Goal: Find specific page/section: Find specific page/section

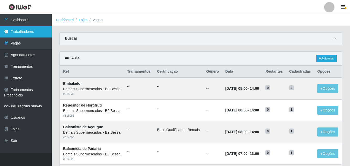
click at [37, 36] on link "Trabalhadores" at bounding box center [26, 32] width 52 height 12
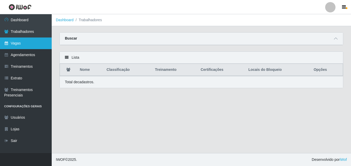
click at [32, 43] on link "Vagas" at bounding box center [26, 44] width 52 height 12
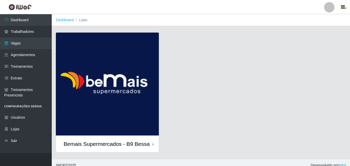
click at [97, 98] on img at bounding box center [107, 84] width 103 height 103
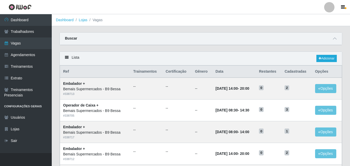
click at [73, 40] on strong "Buscar" at bounding box center [71, 38] width 12 height 4
click at [82, 38] on div "Buscar" at bounding box center [201, 39] width 282 height 12
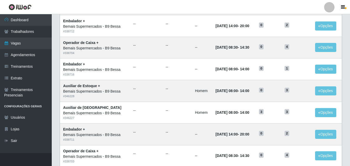
scroll to position [129, 0]
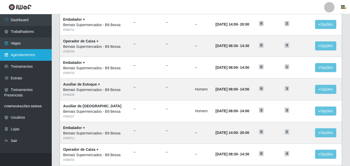
click at [29, 55] on link "Agendamentos" at bounding box center [26, 55] width 52 height 12
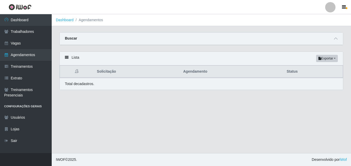
click at [121, 39] on div "Buscar" at bounding box center [202, 39] width 284 height 12
click at [99, 42] on div "Buscar" at bounding box center [202, 39] width 284 height 12
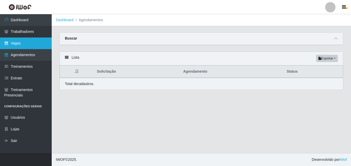
click at [34, 46] on link "Vagas" at bounding box center [26, 44] width 52 height 12
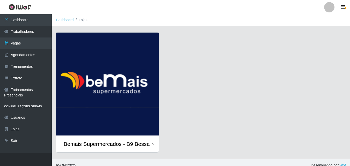
click at [113, 99] on img at bounding box center [107, 84] width 103 height 103
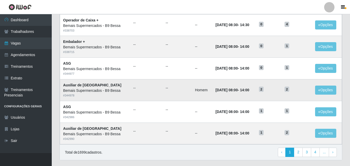
scroll to position [272, 0]
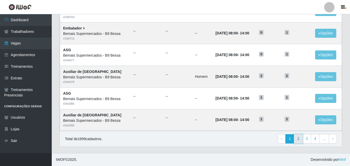
click at [302, 140] on link "2" at bounding box center [298, 138] width 9 height 9
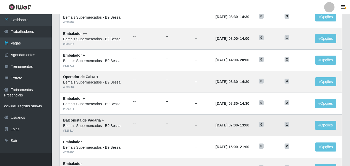
scroll to position [272, 0]
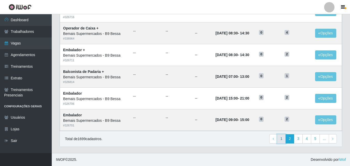
click at [284, 141] on link "1" at bounding box center [281, 138] width 9 height 9
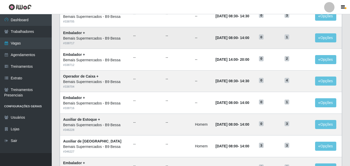
scroll to position [104, 0]
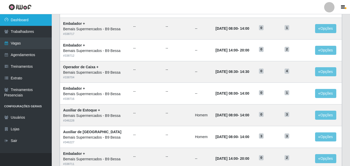
click at [33, 24] on link "Dashboard" at bounding box center [26, 20] width 52 height 12
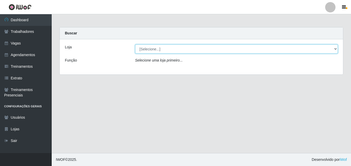
click at [162, 49] on select "[Selecione...] Bemais Supermercados - B9 Bessa" at bounding box center [236, 49] width 203 height 9
click at [198, 49] on select "[Selecione...] Bemais Supermercados - B9 Bessa" at bounding box center [236, 49] width 203 height 9
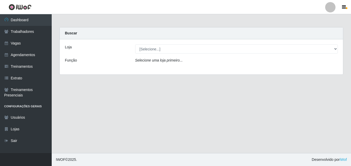
click at [182, 61] on div "Selecione uma loja primeiro..." at bounding box center [236, 62] width 211 height 8
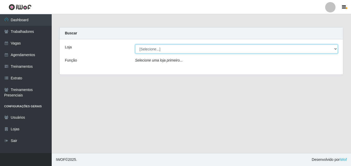
click at [336, 49] on select "[Selecione...] Bemais Supermercados - B9 Bessa" at bounding box center [236, 49] width 203 height 9
select select "410"
click at [135, 45] on select "[Selecione...] Bemais Supermercados - B9 Bessa" at bounding box center [236, 49] width 203 height 9
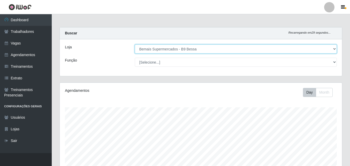
scroll to position [107, 282]
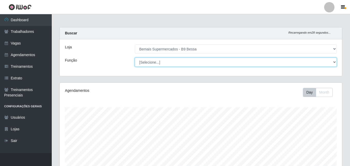
click at [198, 64] on select "[Selecione...] ASG ASG + ASG ++ Auxiliar de Estoque Auxiliar de [GEOGRAPHIC_DAT…" at bounding box center [236, 62] width 202 height 9
select select "121"
click at [135, 58] on select "[Selecione...] ASG ASG + ASG ++ Auxiliar de Estoque Auxiliar de [GEOGRAPHIC_DAT…" at bounding box center [236, 62] width 202 height 9
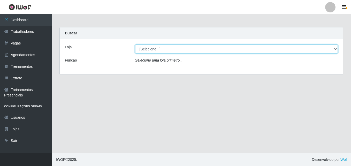
click at [250, 51] on select "[Selecione...] Bemais Supermercados - B9 Bessa" at bounding box center [236, 49] width 203 height 9
select select "410"
click at [135, 45] on select "[Selecione...] Bemais Supermercados - B9 Bessa" at bounding box center [236, 49] width 203 height 9
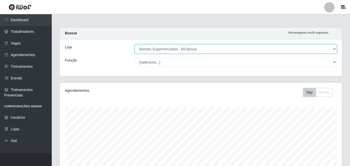
scroll to position [107, 282]
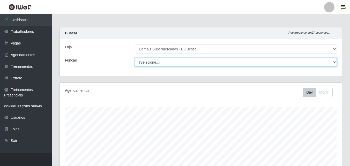
click at [334, 60] on select "[Selecione...] ASG ASG + ASG ++ Auxiliar de Estoque Auxiliar de [GEOGRAPHIC_DAT…" at bounding box center [236, 62] width 202 height 9
select select "121"
click at [135, 58] on select "[Selecione...] ASG ASG + ASG ++ Auxiliar de Estoque Auxiliar de [GEOGRAPHIC_DAT…" at bounding box center [236, 62] width 202 height 9
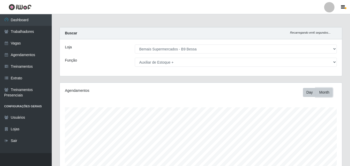
click at [329, 92] on button "Month" at bounding box center [324, 92] width 17 height 9
click at [308, 95] on button "Day" at bounding box center [309, 92] width 13 height 9
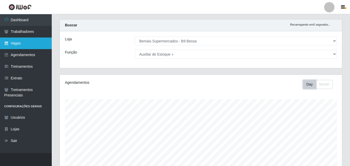
scroll to position [8, 0]
click at [32, 41] on link "Vagas" at bounding box center [26, 44] width 52 height 12
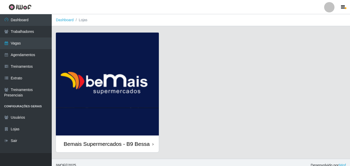
click at [105, 77] on img at bounding box center [107, 84] width 103 height 103
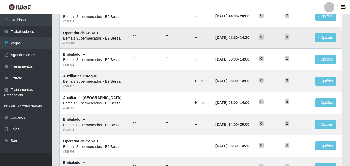
scroll to position [91, 0]
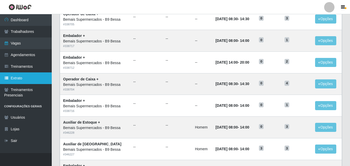
click at [13, 74] on link "Extrato" at bounding box center [26, 78] width 52 height 12
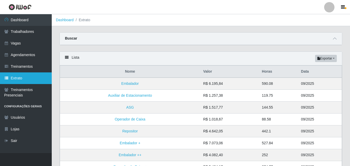
click at [13, 74] on link "Extrato" at bounding box center [26, 78] width 52 height 12
